Goal: Information Seeking & Learning: Learn about a topic

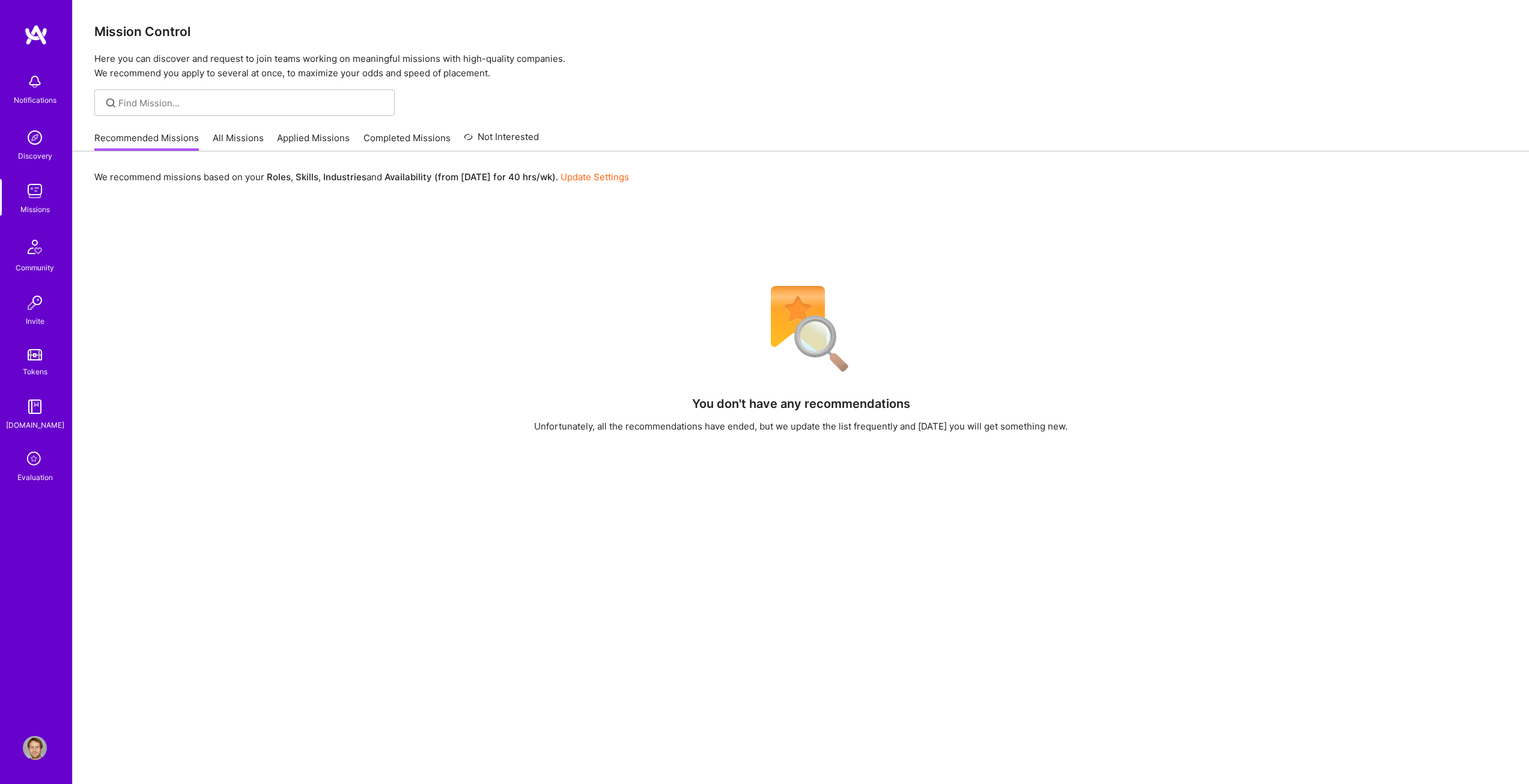
click at [219, 132] on link "All Missions" at bounding box center [238, 141] width 51 height 20
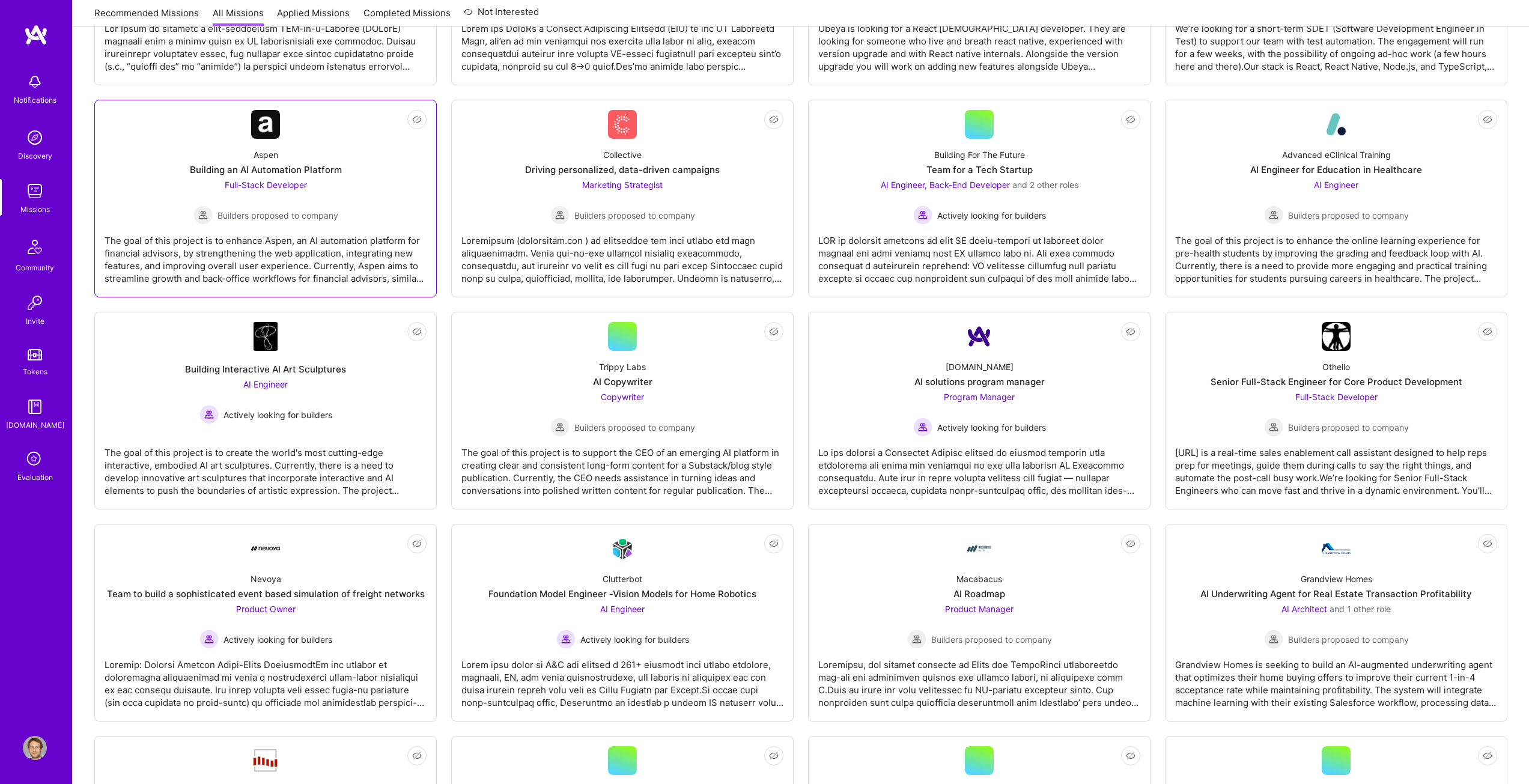
scroll to position [360, 0]
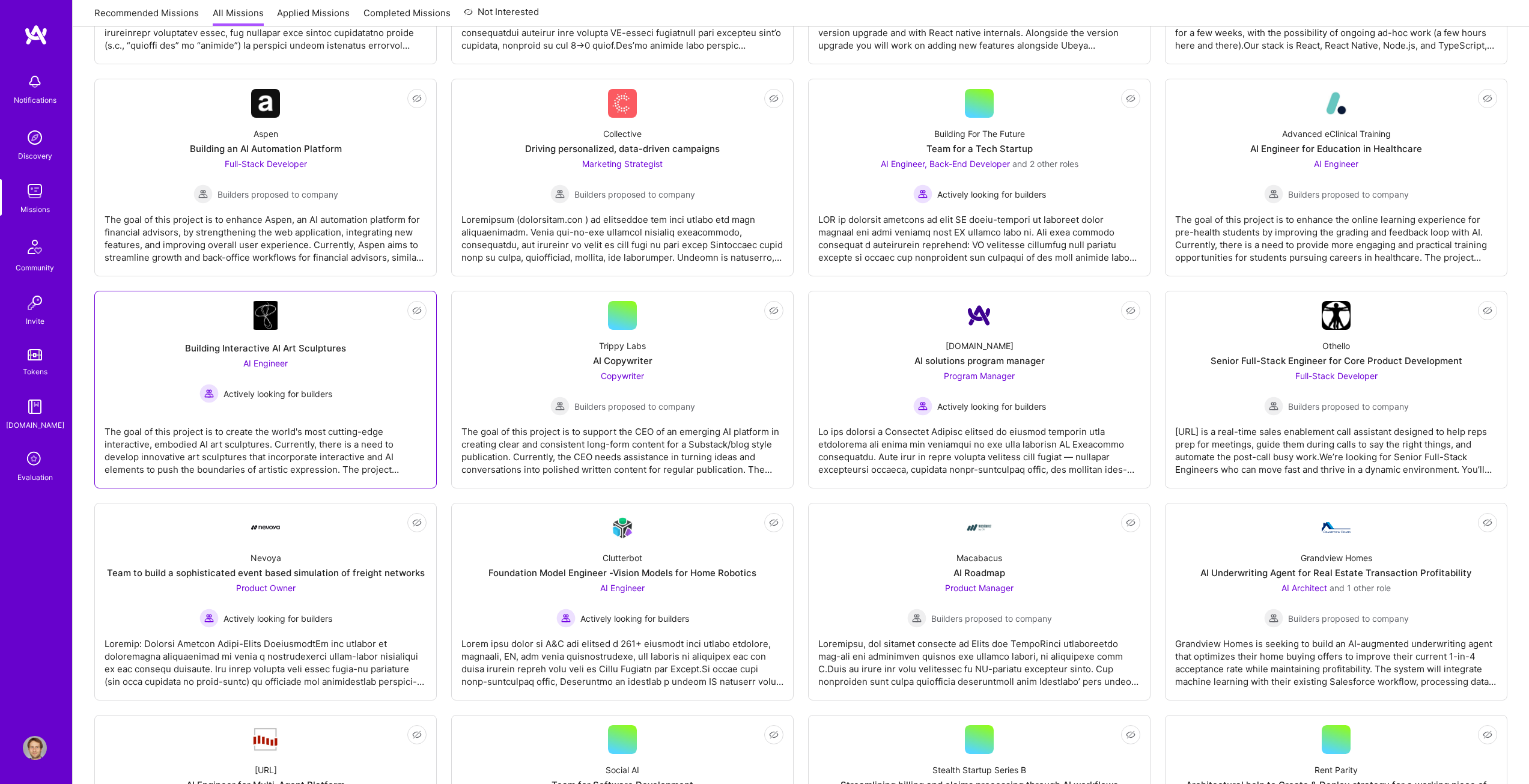
click at [311, 350] on div "Building Interactive AI Art Sculptures" at bounding box center [265, 348] width 161 height 13
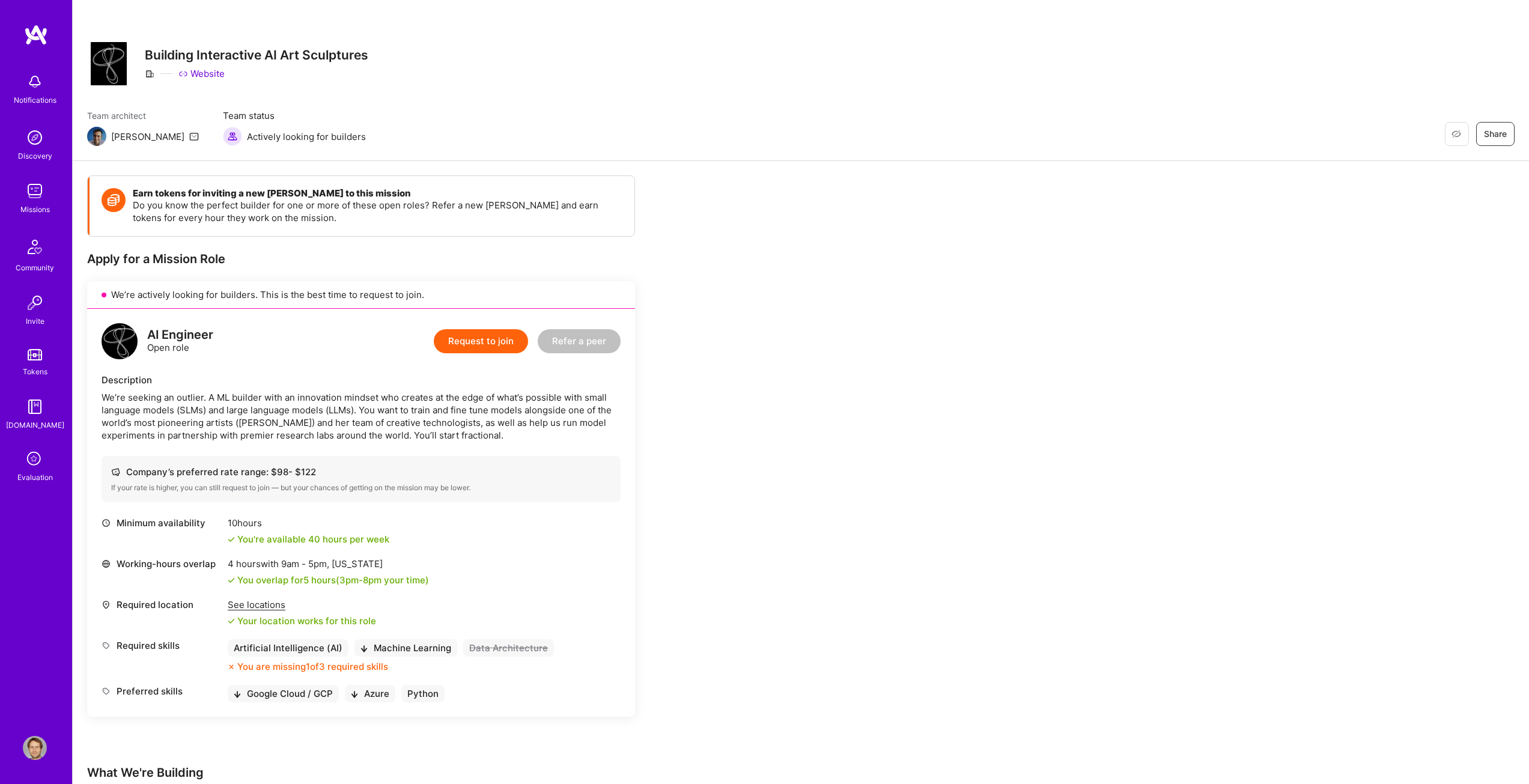
click at [212, 72] on link "Website" at bounding box center [201, 74] width 46 height 13
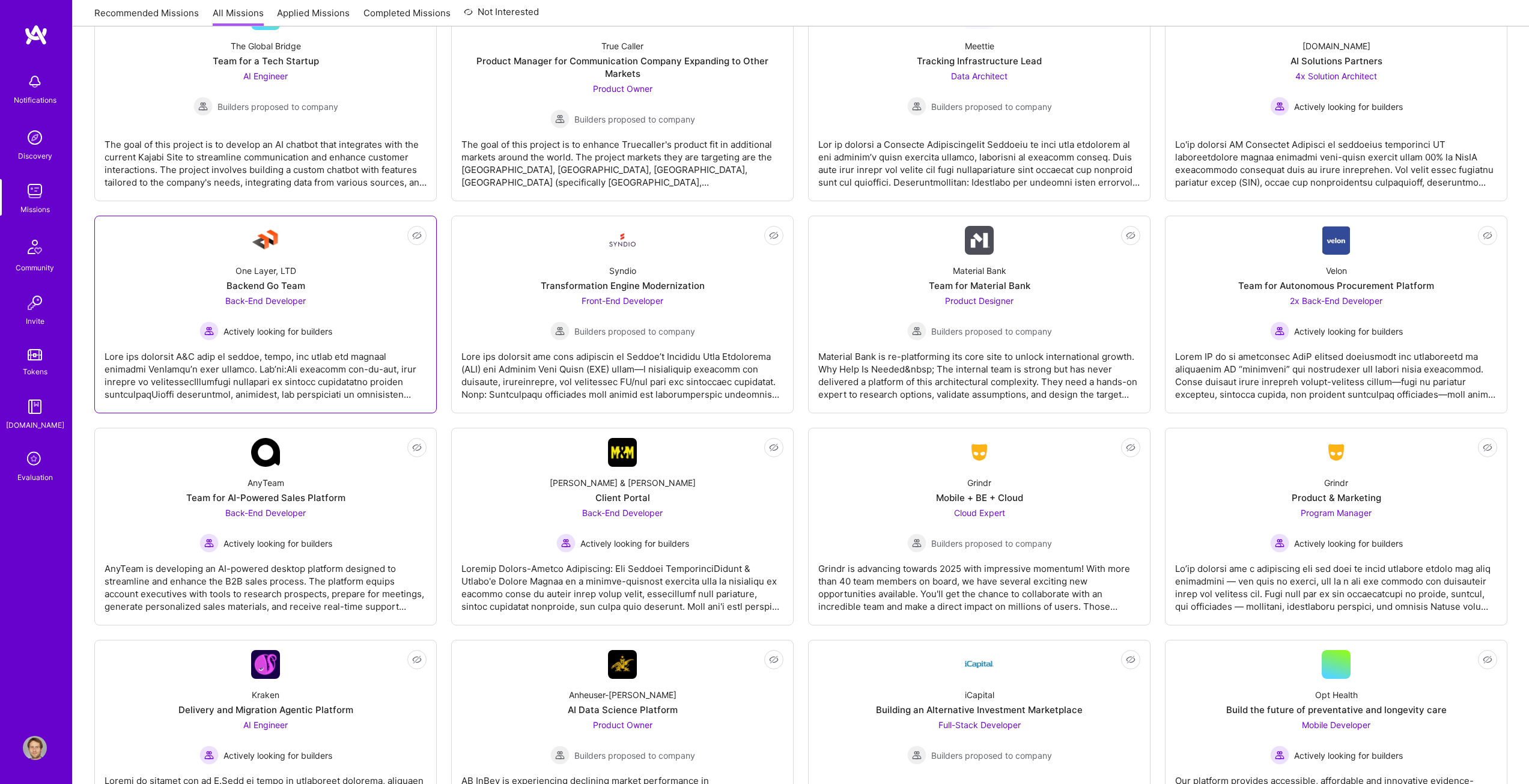
scroll to position [1815, 0]
